Goal: Transaction & Acquisition: Download file/media

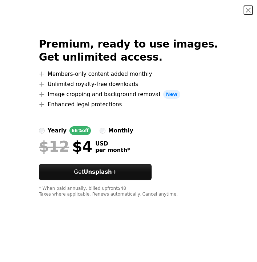
scroll to position [327, 0]
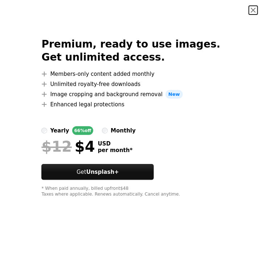
click at [249, 7] on button "An X shape" at bounding box center [253, 10] width 9 height 9
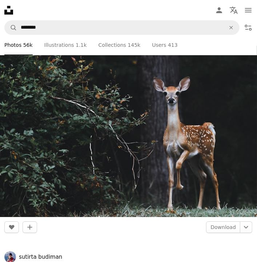
scroll to position [1053, 0]
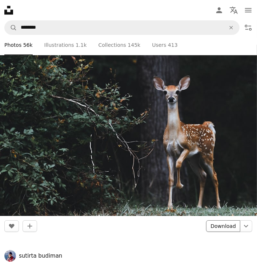
click at [227, 227] on link "Download" at bounding box center [223, 226] width 34 height 12
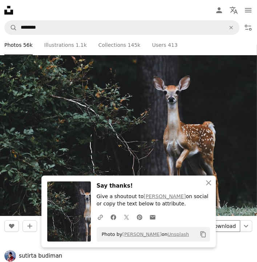
click at [223, 228] on link "Download" at bounding box center [223, 226] width 34 height 12
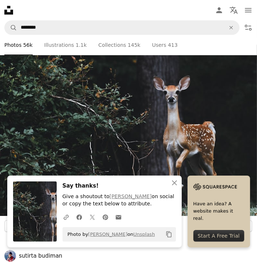
click at [168, 232] on icon "Copy content" at bounding box center [169, 234] width 7 height 7
click at [168, 249] on div "Copy to clipboard" at bounding box center [171, 250] width 46 height 12
click at [133, 236] on link "Unsplash" at bounding box center [143, 234] width 21 height 5
